Goal: Transaction & Acquisition: Purchase product/service

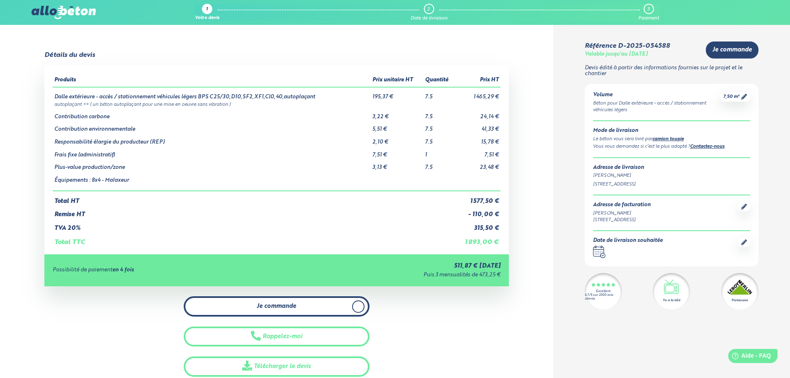
click at [273, 305] on span "Je commande" at bounding box center [276, 306] width 39 height 7
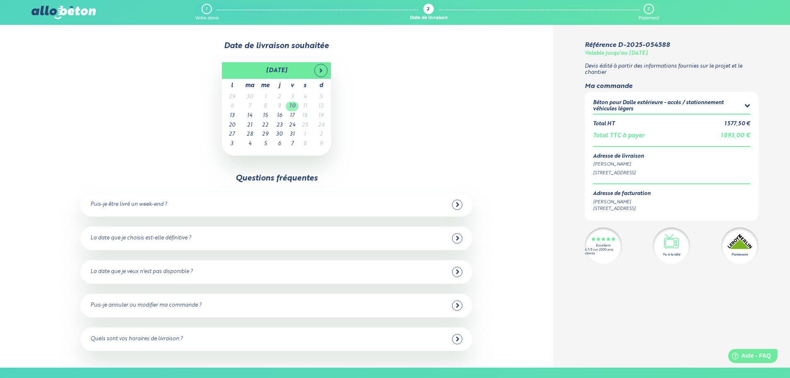
click at [292, 105] on td "10" at bounding box center [292, 107] width 13 height 10
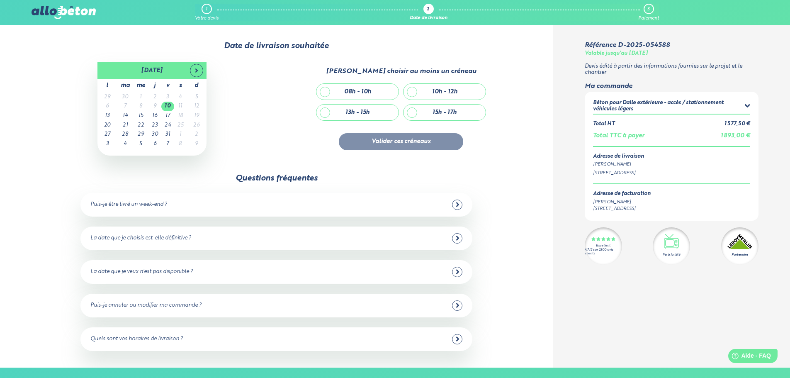
click at [412, 92] on div "10h - 12h" at bounding box center [444, 92] width 82 height 16
checkbox input "true"
click at [397, 142] on button "Valider ces créneaux" at bounding box center [401, 141] width 124 height 17
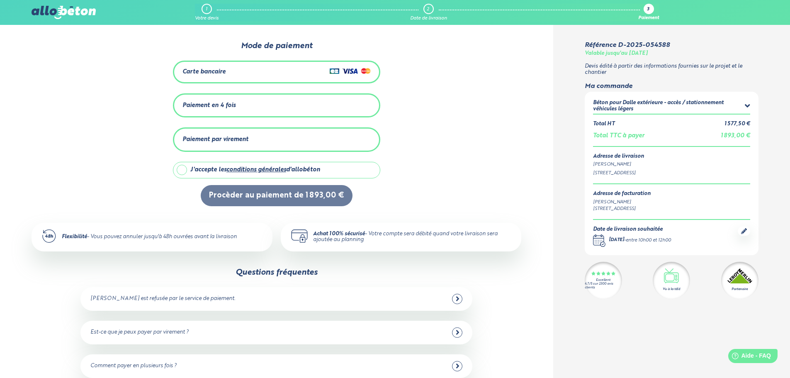
click at [217, 104] on div "Paiement en 4 fois" at bounding box center [208, 105] width 53 height 7
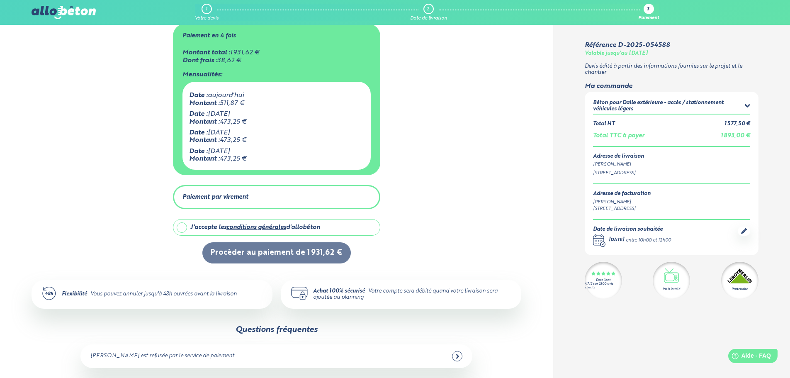
scroll to position [83, 0]
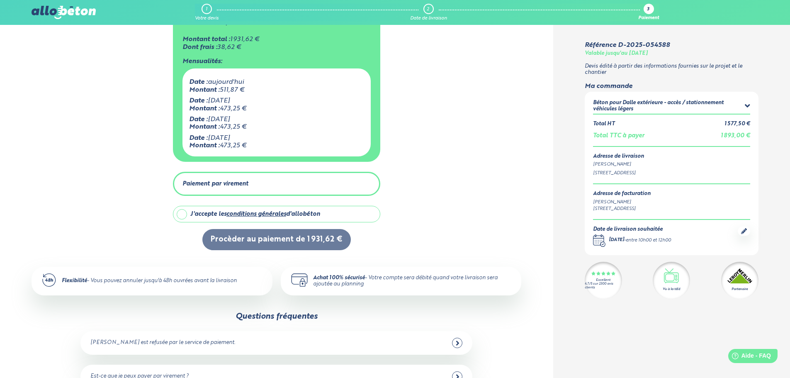
click at [182, 212] on label "J'accepte les conditions générales d'allobéton" at bounding box center [276, 214] width 207 height 17
checkbox input "true"
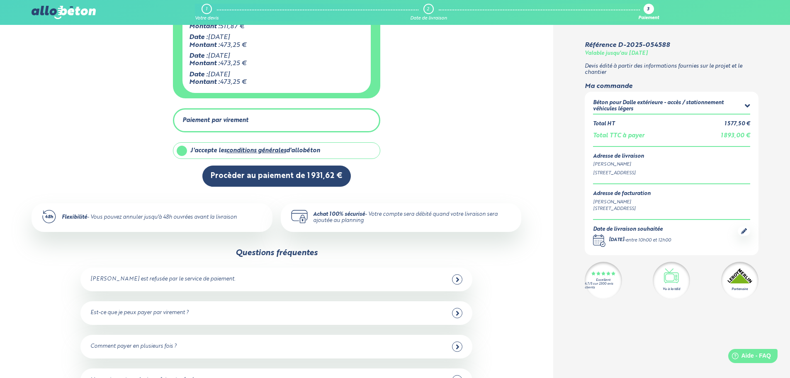
scroll to position [22, 0]
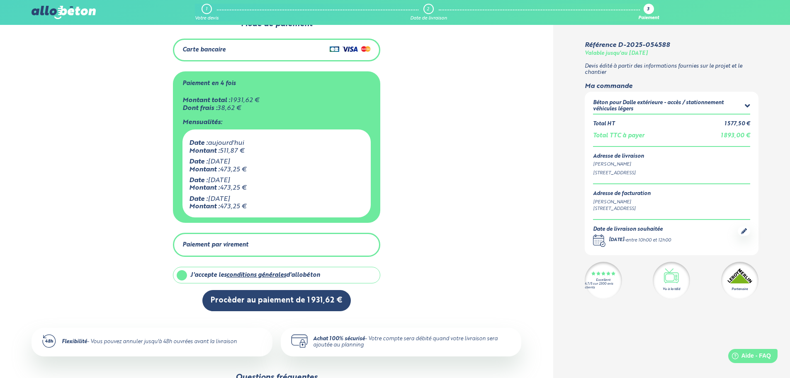
click at [222, 242] on div "Paiement par virement" at bounding box center [215, 244] width 66 height 7
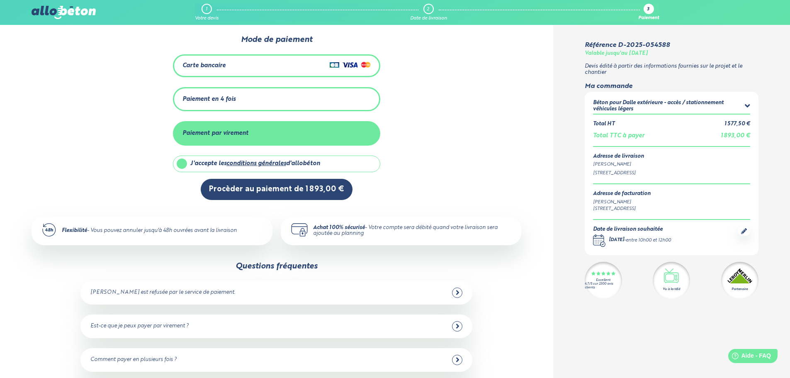
scroll to position [0, 0]
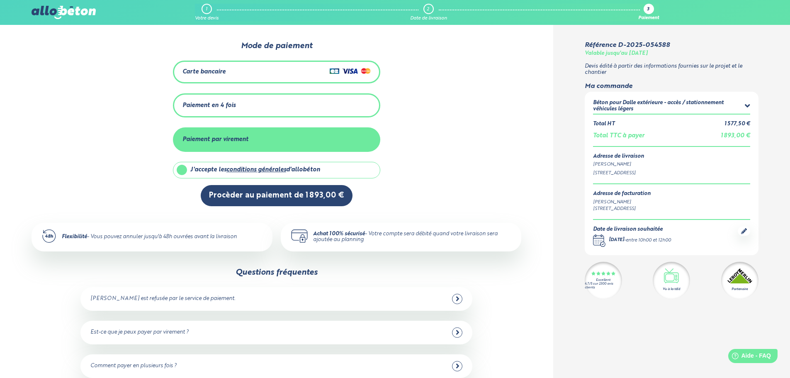
click at [212, 136] on div "Paiement par virement" at bounding box center [215, 139] width 66 height 7
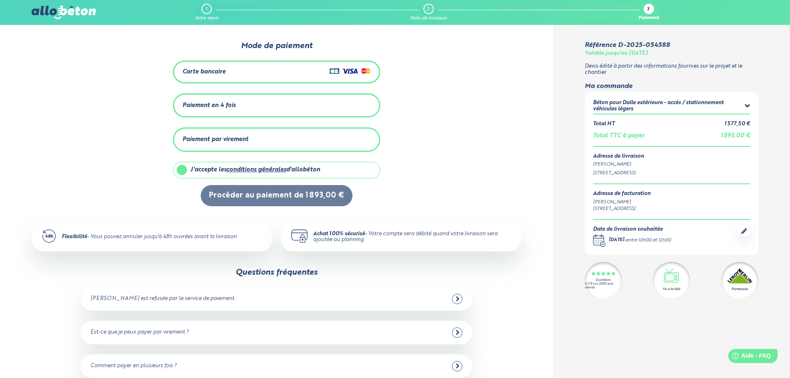
click at [218, 69] on div "Carte bancaire" at bounding box center [203, 71] width 43 height 7
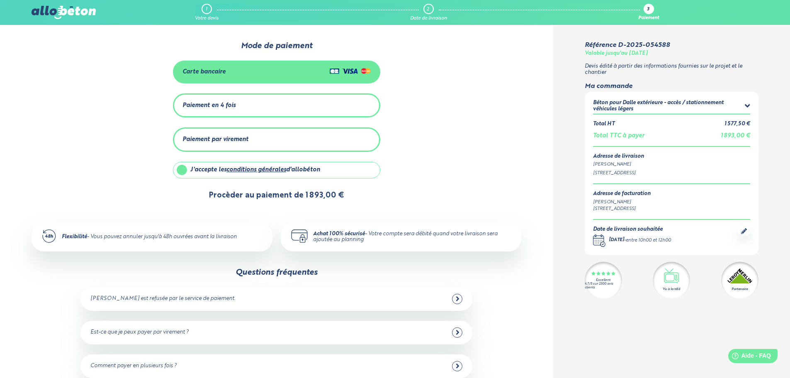
click at [277, 194] on button "Procèder au paiement de 1 893,00 €" at bounding box center [277, 195] width 152 height 21
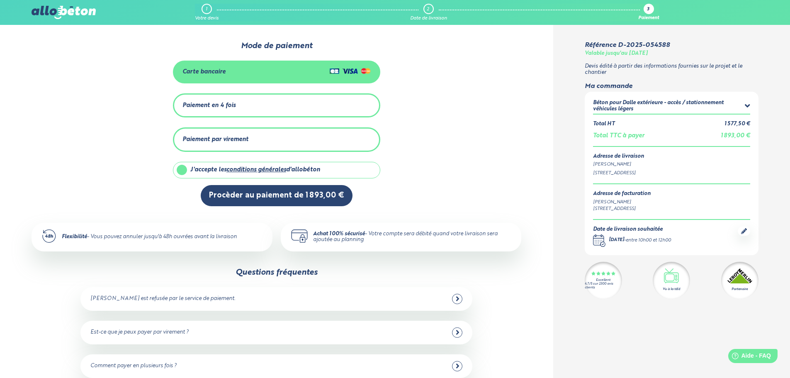
click at [207, 104] on div "Paiement en 4 fois" at bounding box center [208, 105] width 53 height 7
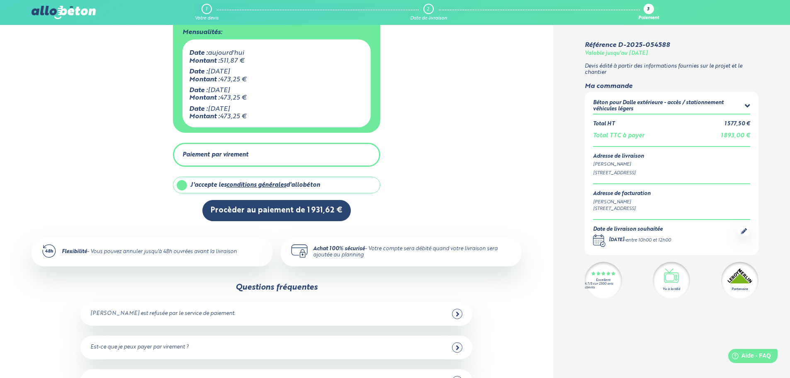
scroll to position [124, 0]
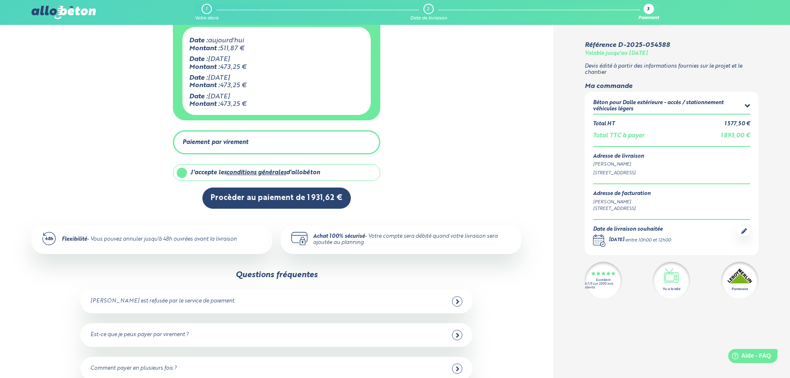
click at [260, 170] on link "conditions générales" at bounding box center [256, 173] width 60 height 6
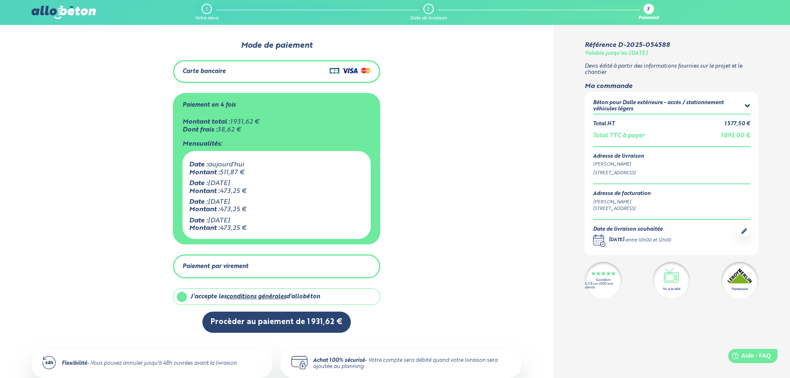
scroll to position [0, 0]
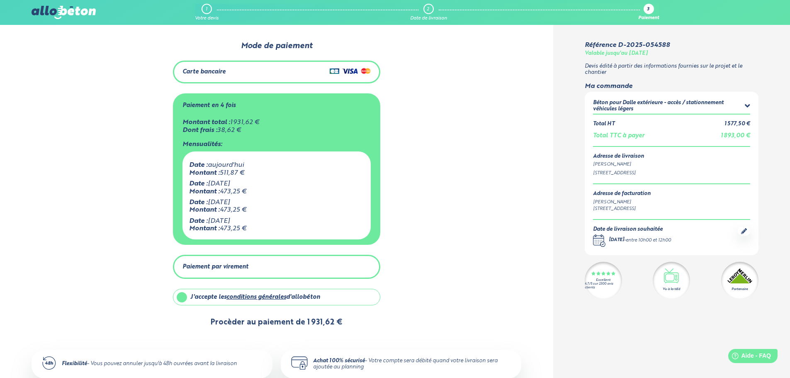
click at [274, 320] on button "Procèder au paiement de 1 931,62 €" at bounding box center [276, 322] width 148 height 21
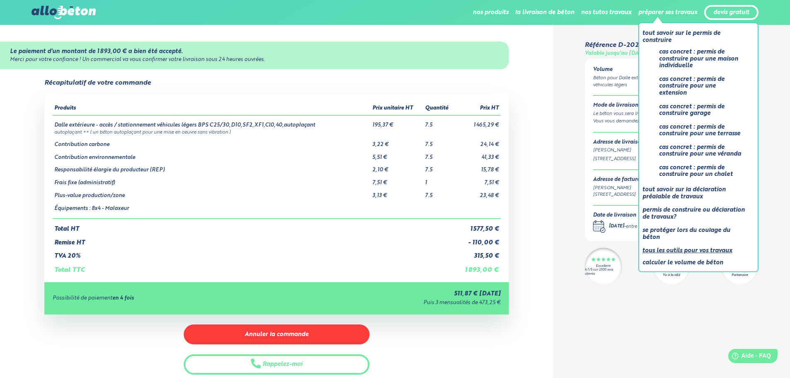
click at [686, 250] on link "Tous les outils pour vos travaux" at bounding box center [694, 250] width 105 height 10
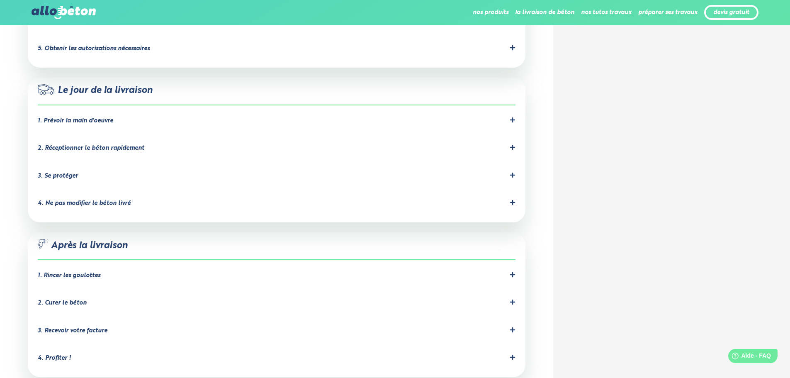
scroll to position [580, 0]
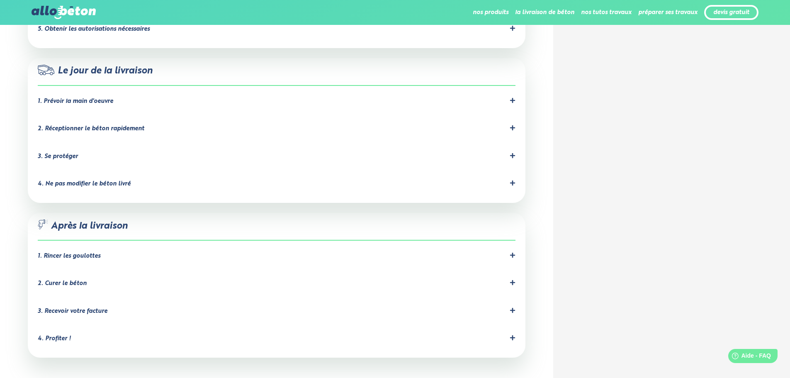
click at [510, 180] on icon at bounding box center [512, 182] width 5 height 5
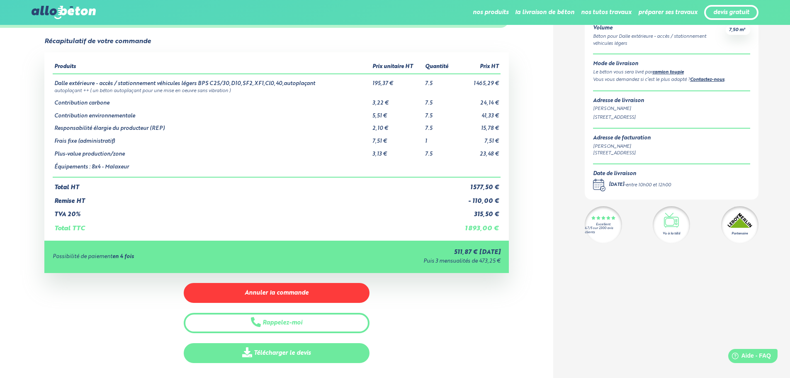
scroll to position [124, 0]
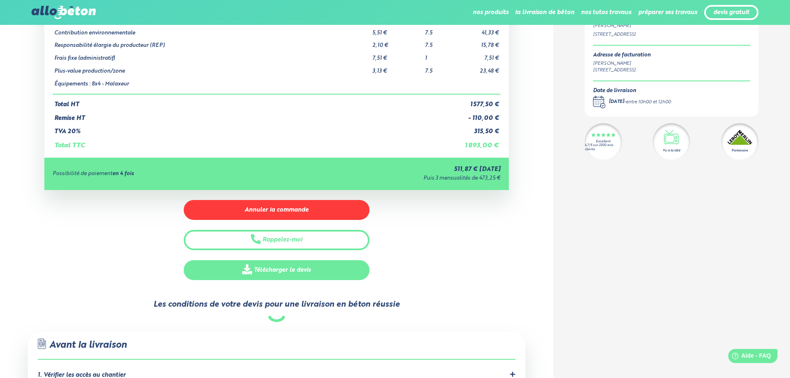
click at [280, 270] on link "Télécharger le devis" at bounding box center [277, 270] width 186 height 20
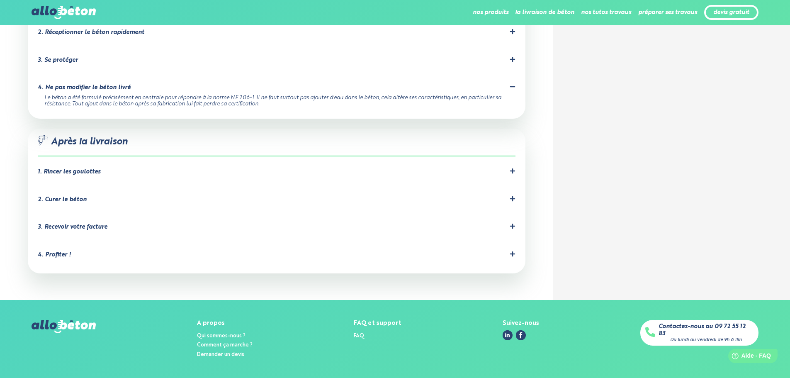
scroll to position [684, 0]
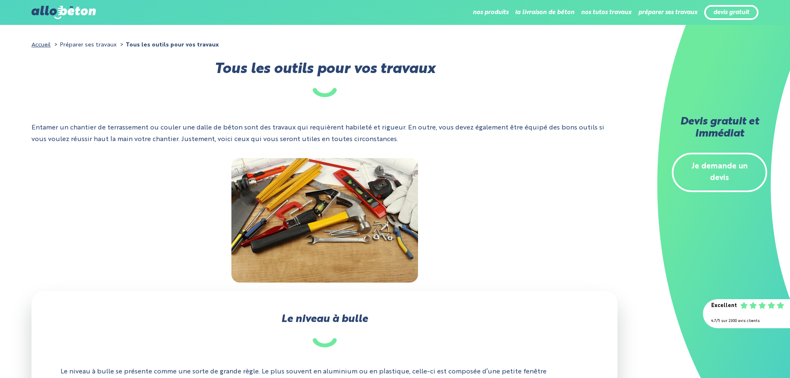
click at [537, 218] on div at bounding box center [325, 220] width 586 height 124
